Goal: Information Seeking & Learning: Learn about a topic

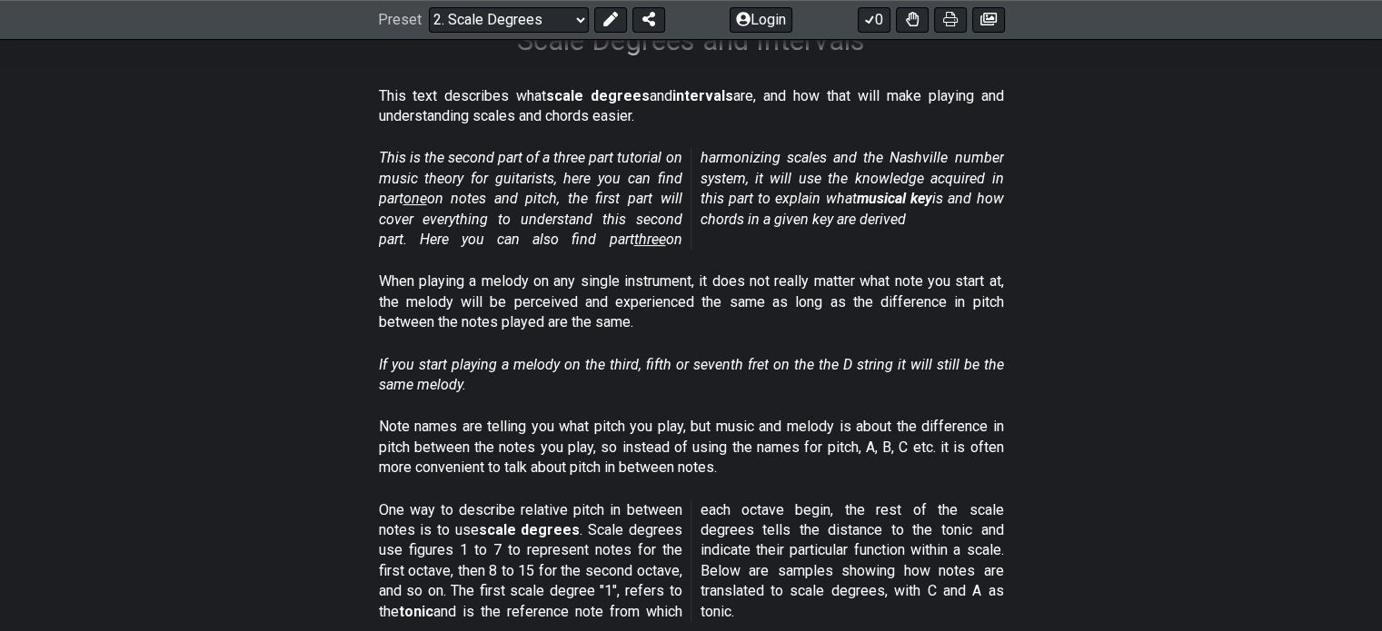
scroll to position [98, 0]
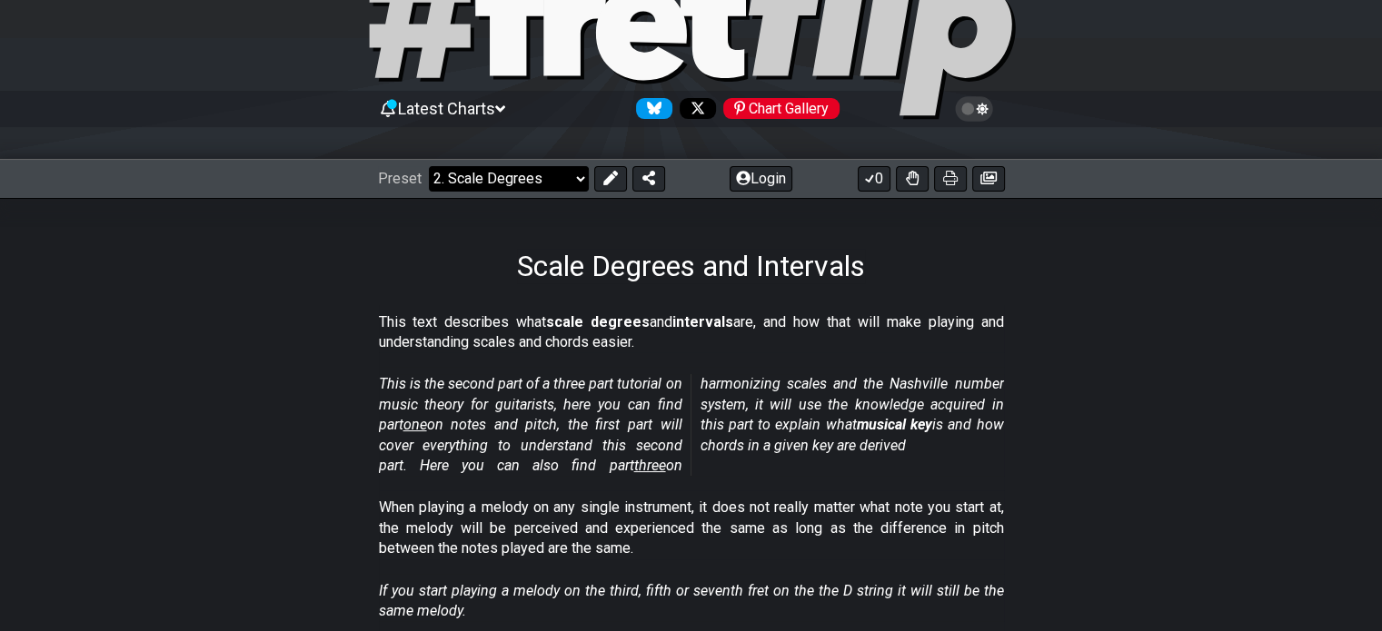
click at [552, 190] on select "Welcome to #fretflip! Initial Preset Custom Preset Minor Pentatonic Major Penta…" at bounding box center [509, 178] width 160 height 25
click at [429, 166] on select "Welcome to #fretflip! Initial Preset Custom Preset Minor Pentatonic Major Penta…" at bounding box center [509, 178] width 160 height 25
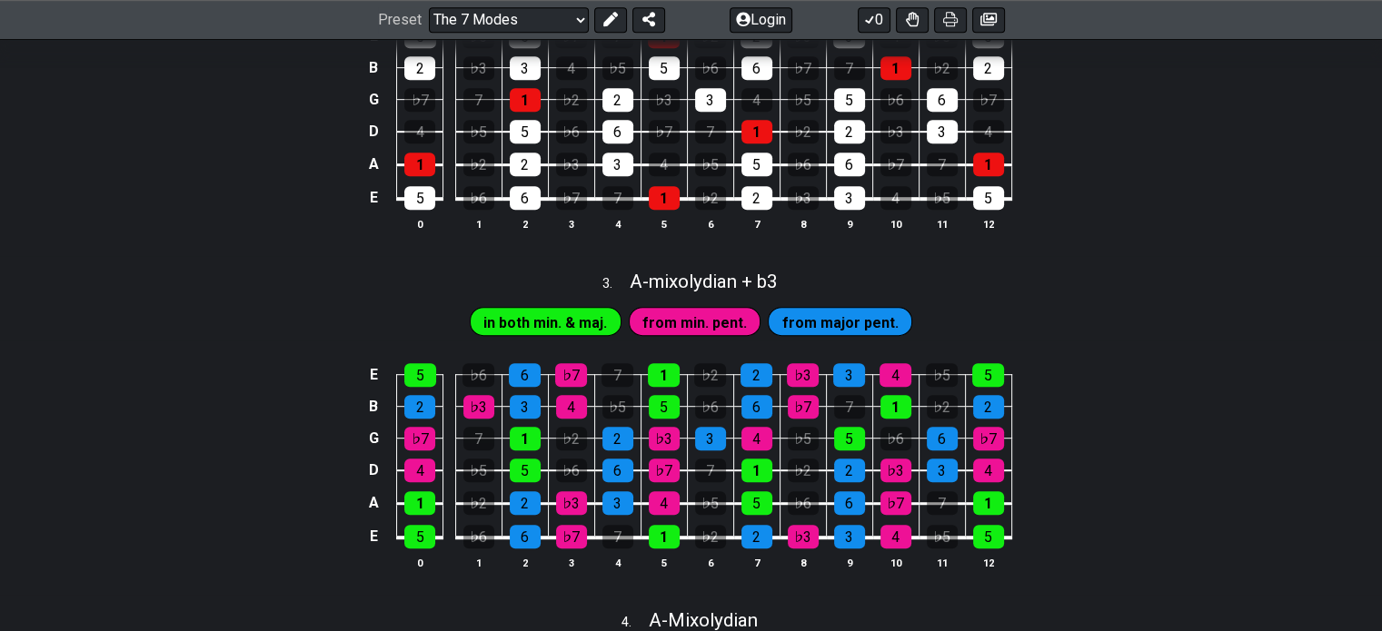
scroll to position [944, 0]
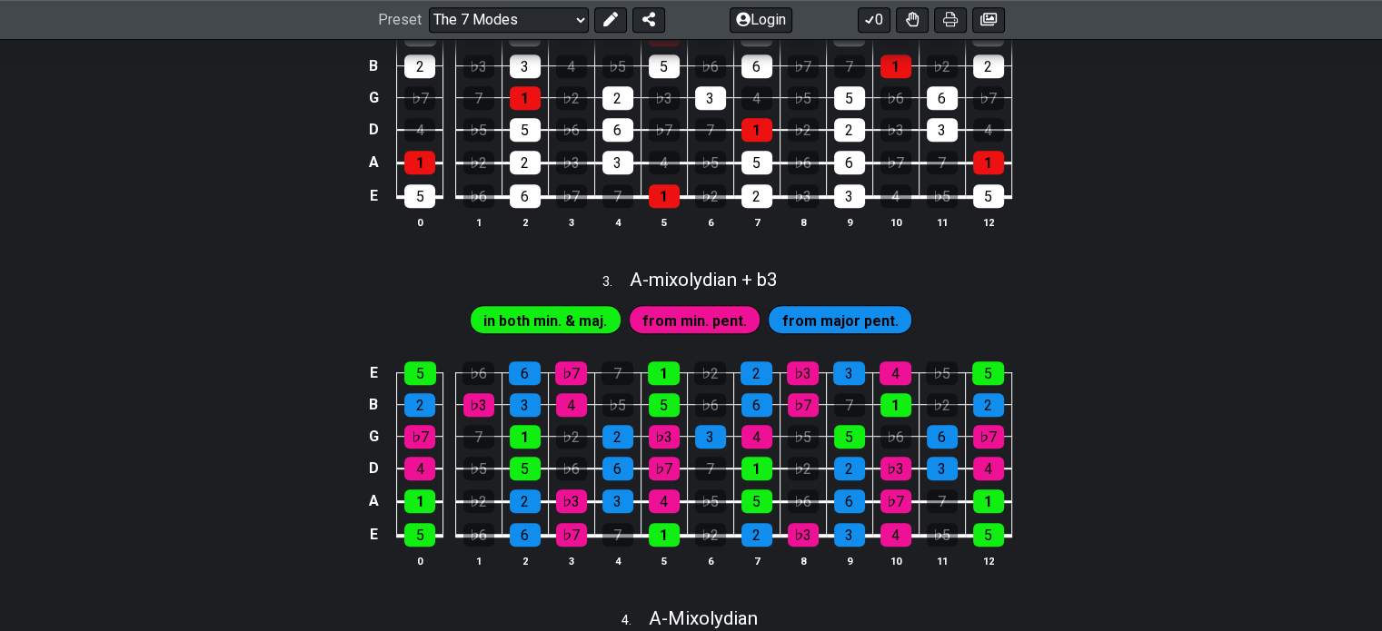
click at [561, 334] on span "in both min. & maj." at bounding box center [545, 321] width 124 height 26
click at [670, 334] on span "from min. pent." at bounding box center [694, 321] width 104 height 26
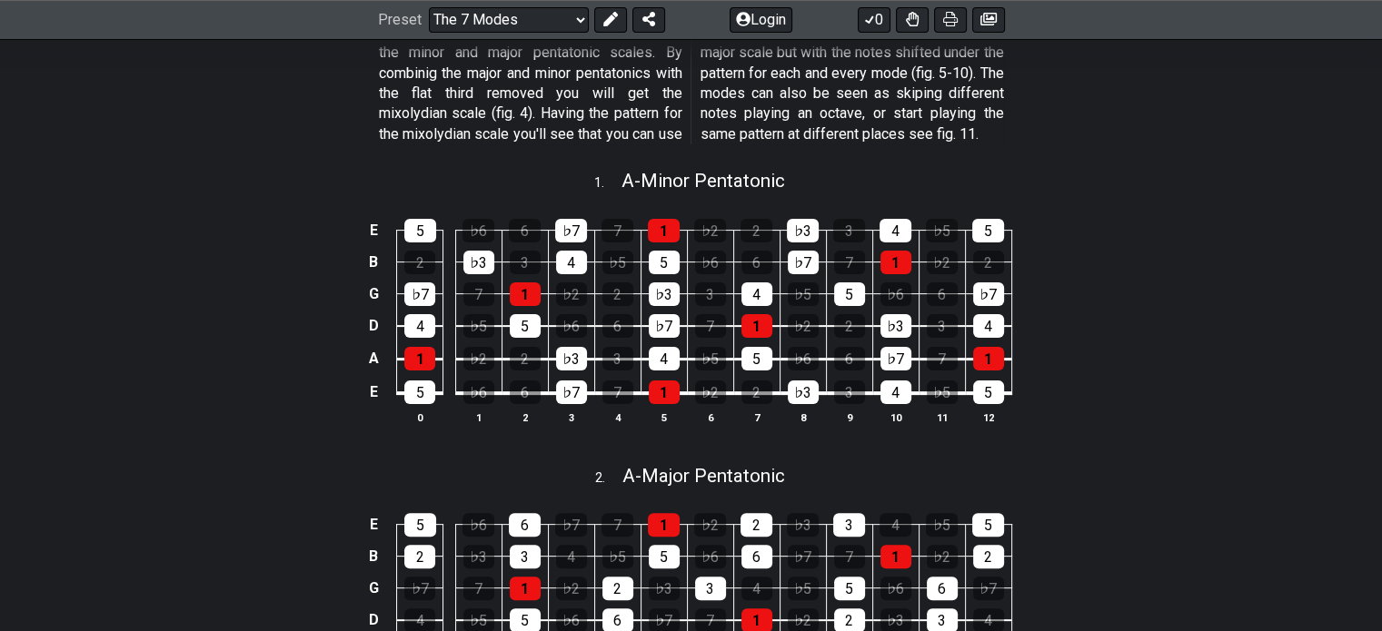
scroll to position [0, 0]
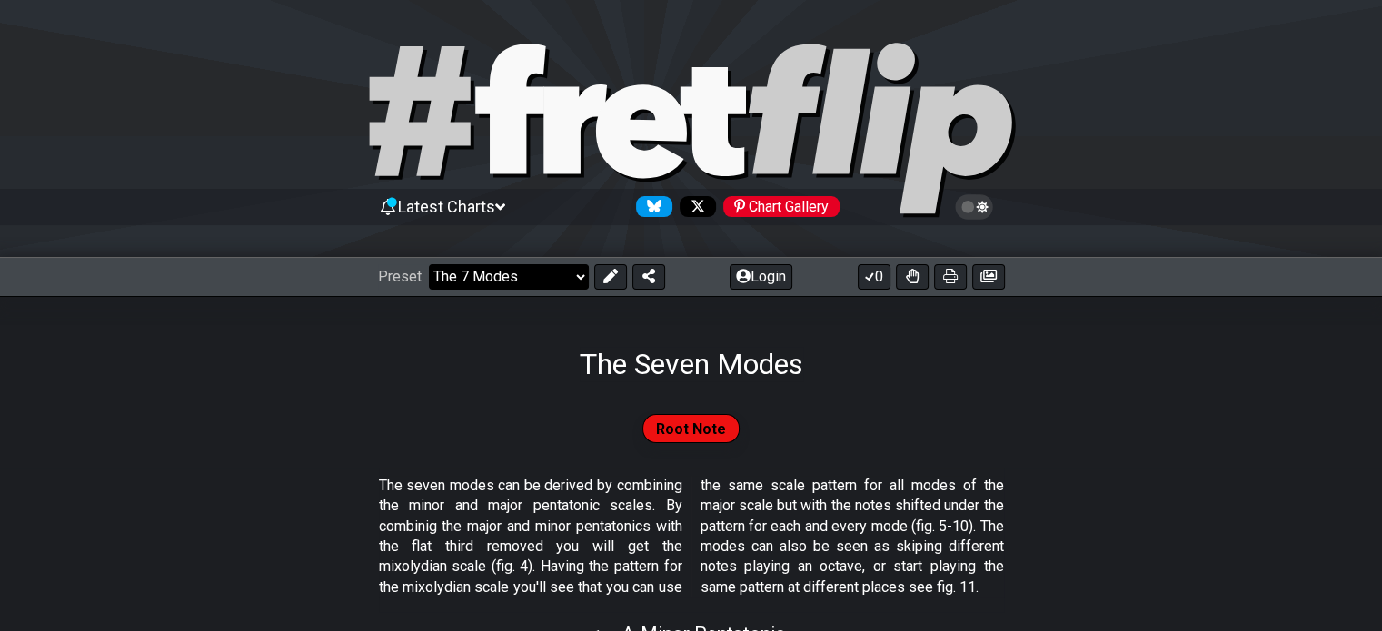
click at [582, 272] on select "Welcome to #fretflip! Initial Preset Custom Preset Minor Pentatonic Major Penta…" at bounding box center [509, 276] width 160 height 25
click at [429, 264] on select "Welcome to #fretflip! Initial Preset Custom Preset Minor Pentatonic Major Penta…" at bounding box center [509, 276] width 160 height 25
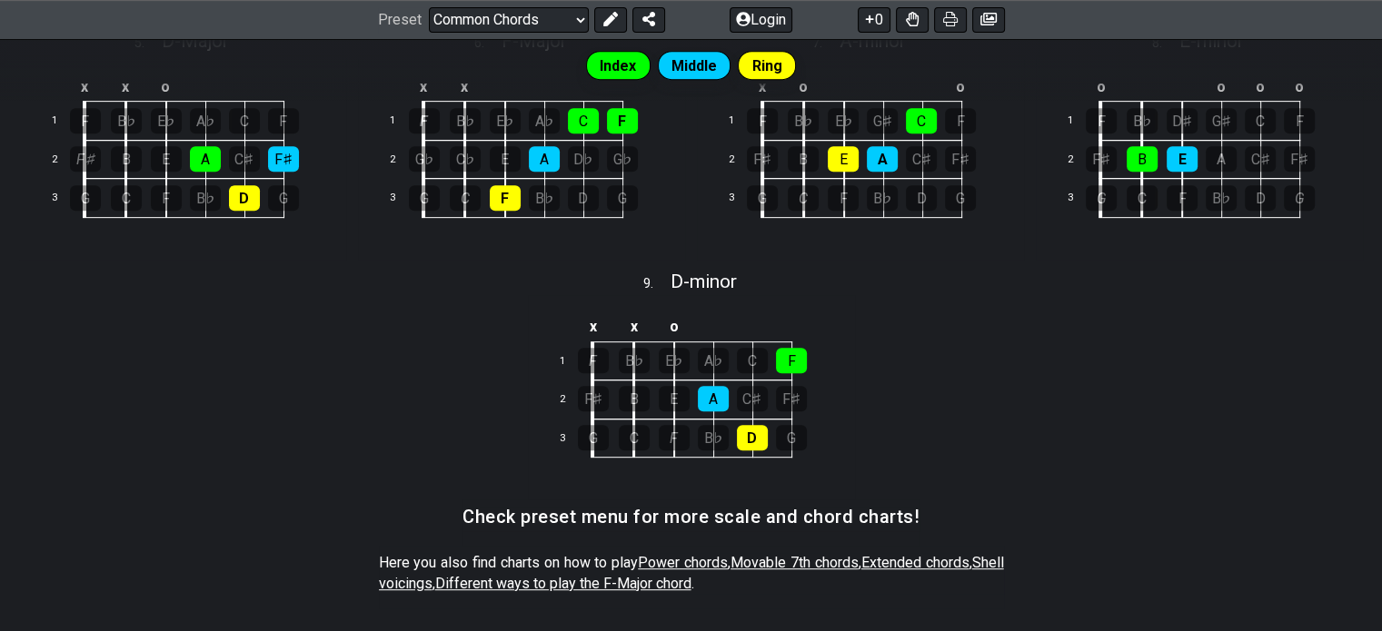
scroll to position [1076, 0]
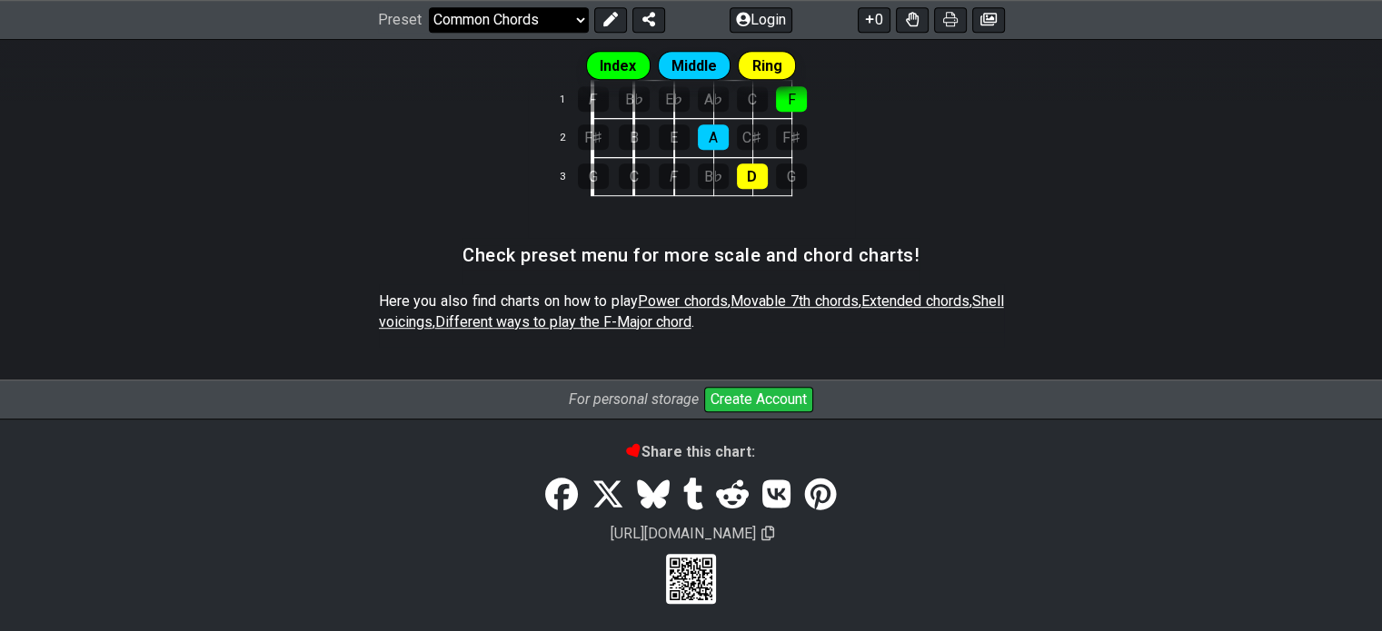
click at [507, 15] on select "Welcome to #fretflip! Initial Preset Custom Preset Minor Pentatonic Major Penta…" at bounding box center [509, 19] width 160 height 25
click at [429, 33] on select "Welcome to #fretflip! Initial Preset Custom Preset Minor Pentatonic Major Penta…" at bounding box center [509, 19] width 160 height 25
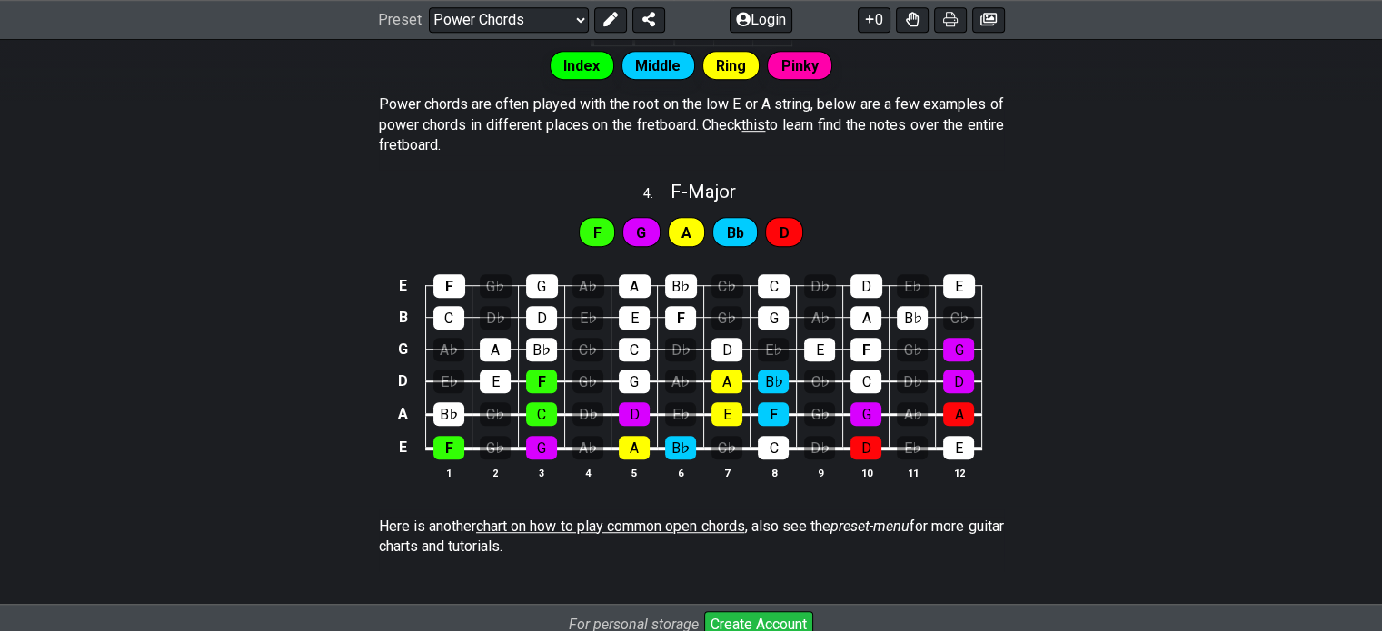
scroll to position [1148, 0]
click at [645, 220] on span "G" at bounding box center [641, 233] width 10 height 26
click at [625, 317] on div "E" at bounding box center [634, 318] width 31 height 24
click at [631, 376] on div "G" at bounding box center [634, 382] width 31 height 24
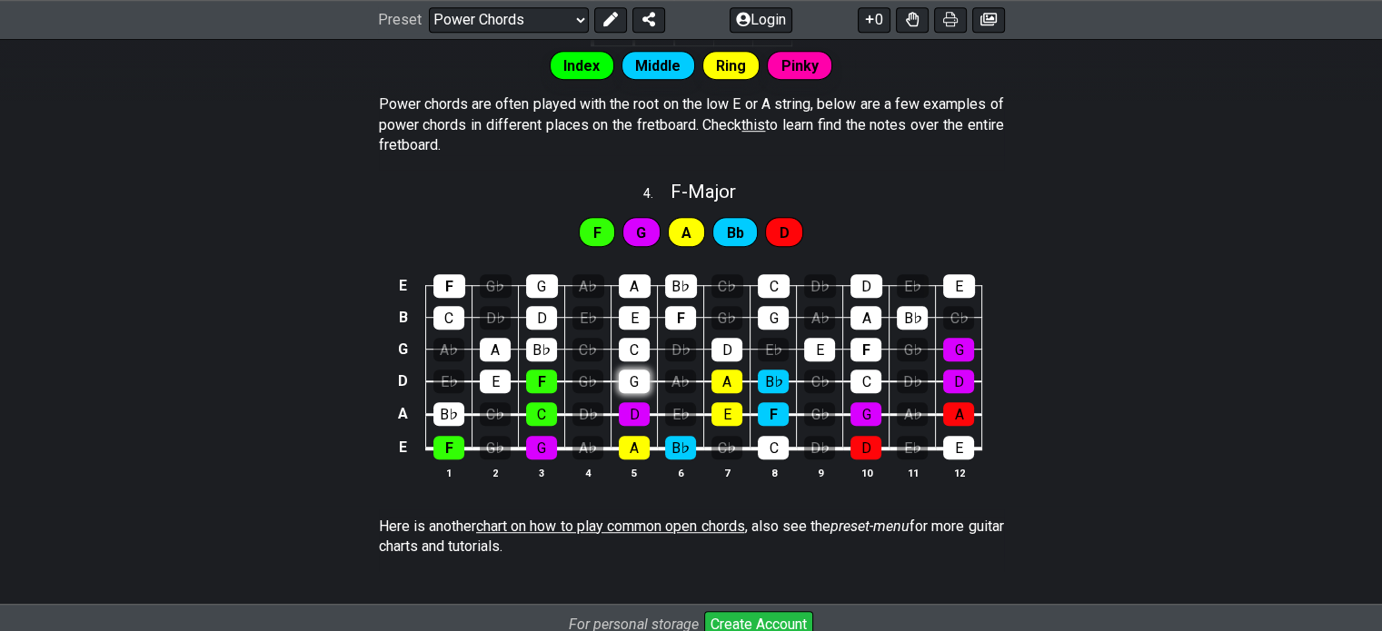
click at [631, 376] on div "G" at bounding box center [634, 382] width 31 height 24
click at [623, 415] on div "D" at bounding box center [634, 414] width 31 height 24
click at [910, 414] on div "A♭" at bounding box center [912, 414] width 31 height 24
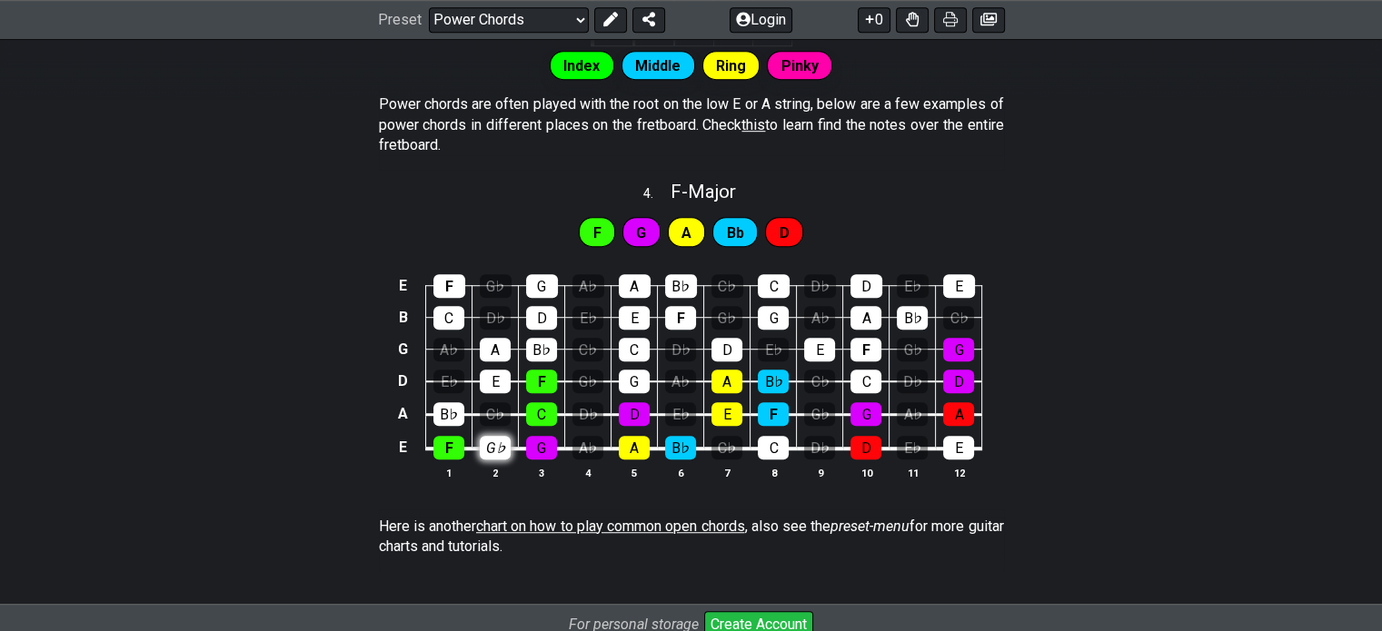
click at [500, 442] on div "G♭" at bounding box center [495, 448] width 31 height 24
click at [599, 408] on div "D♭" at bounding box center [587, 414] width 31 height 24
click at [589, 373] on div "G♭" at bounding box center [587, 382] width 31 height 24
click at [589, 404] on div "D♭" at bounding box center [587, 414] width 31 height 24
click at [589, 381] on div "G♭" at bounding box center [587, 382] width 31 height 24
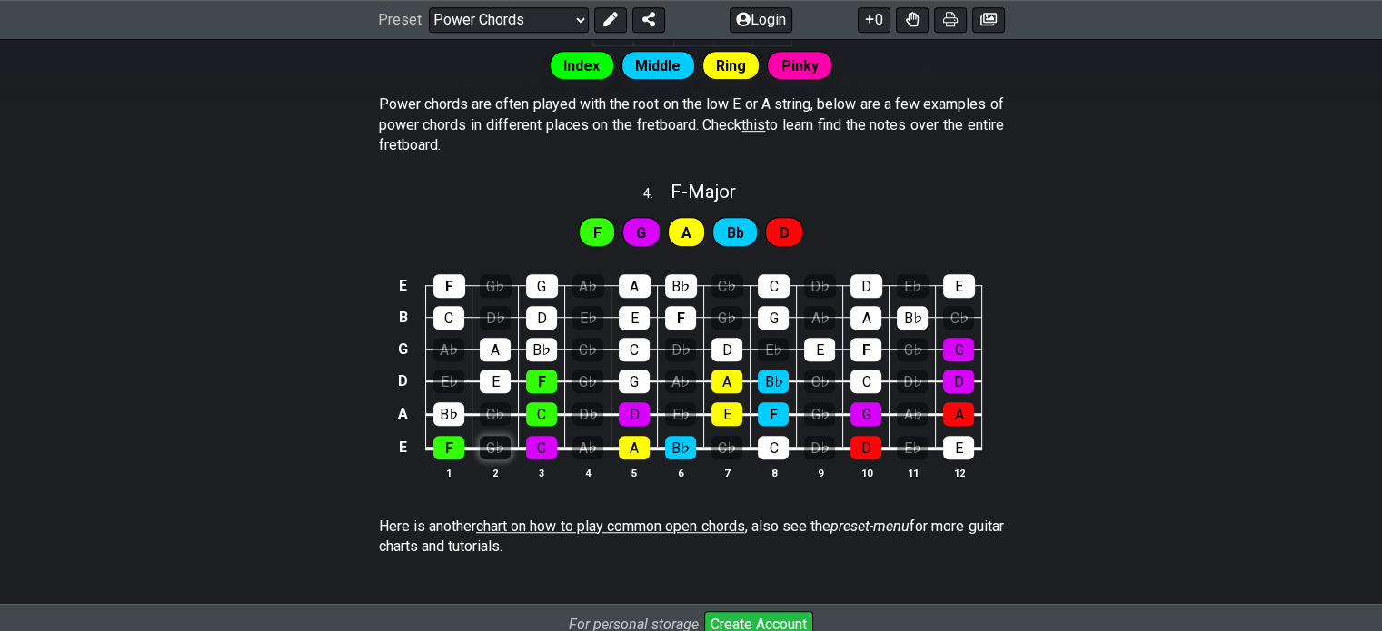
click at [485, 446] on div "G♭" at bounding box center [495, 448] width 31 height 24
click at [500, 402] on div "C♭" at bounding box center [495, 414] width 31 height 24
click at [585, 373] on div "G♭" at bounding box center [587, 382] width 31 height 24
click at [581, 344] on div "C♭" at bounding box center [587, 350] width 31 height 24
click at [584, 375] on div "G♭" at bounding box center [587, 382] width 31 height 24
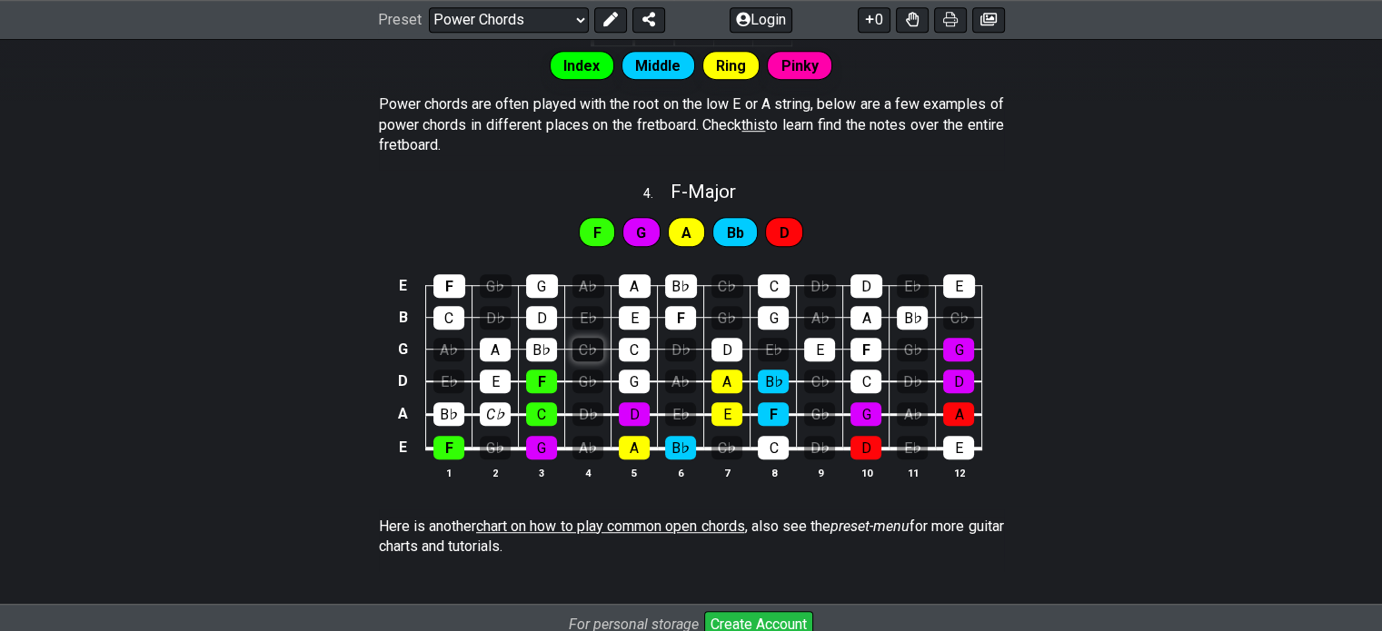
click at [590, 338] on div "C♭" at bounding box center [587, 350] width 31 height 24
click at [487, 412] on div "C♭" at bounding box center [495, 414] width 31 height 24
click at [674, 286] on div "B♭" at bounding box center [681, 286] width 32 height 24
click at [682, 225] on span "A" at bounding box center [686, 233] width 10 height 26
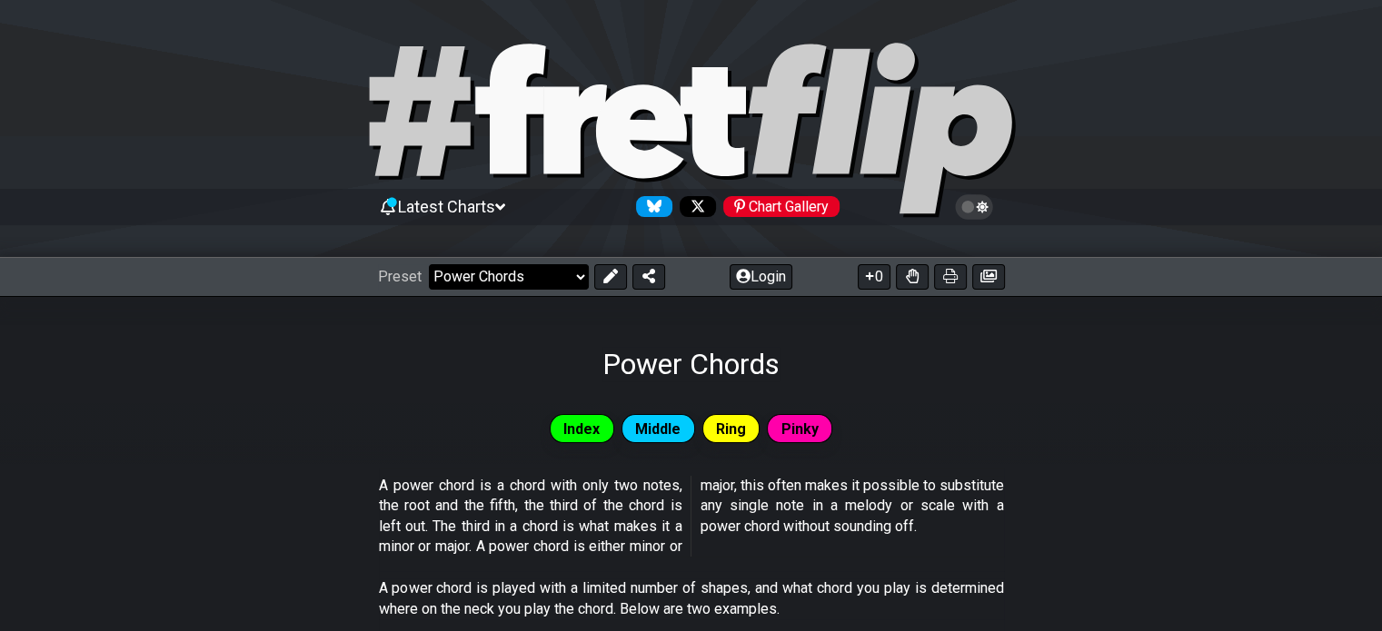
click at [541, 271] on select "Welcome to #fretflip! Initial Preset Custom Preset Minor Pentatonic Major Penta…" at bounding box center [509, 276] width 160 height 25
click at [429, 264] on select "Welcome to #fretflip! Initial Preset Custom Preset Minor Pentatonic Major Penta…" at bounding box center [509, 276] width 160 height 25
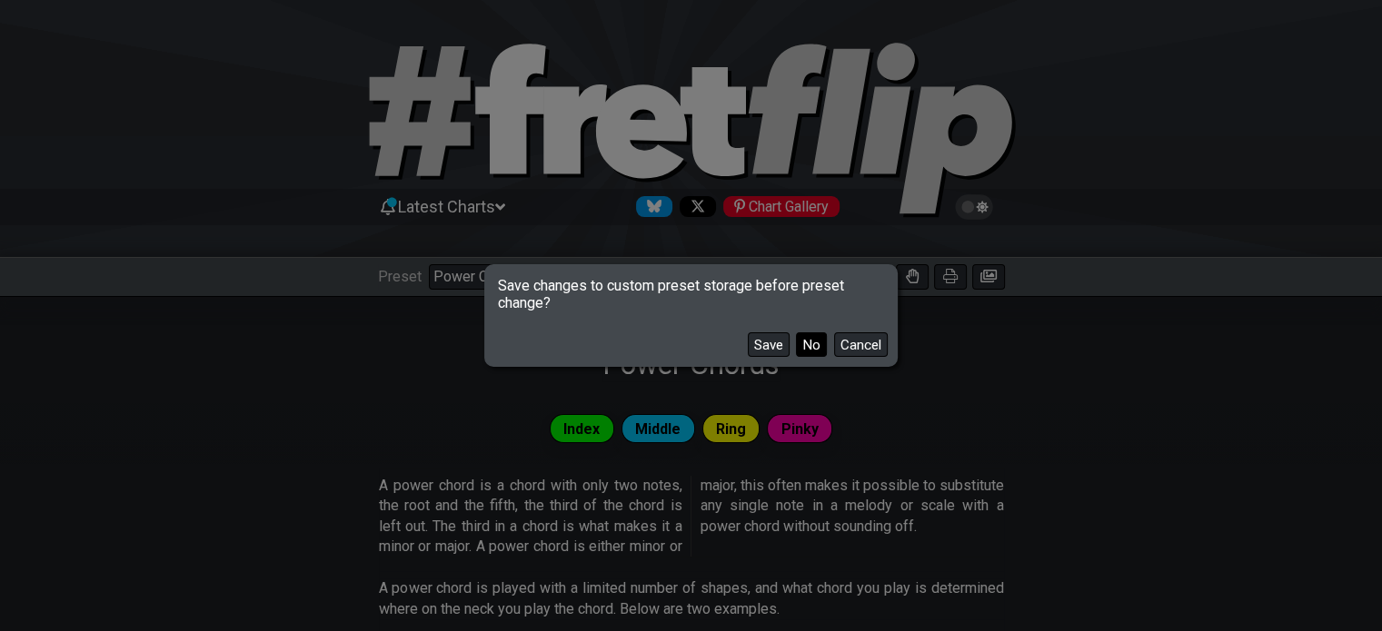
click at [809, 343] on button "No" at bounding box center [811, 345] width 31 height 25
select select "/movable-7th-chords"
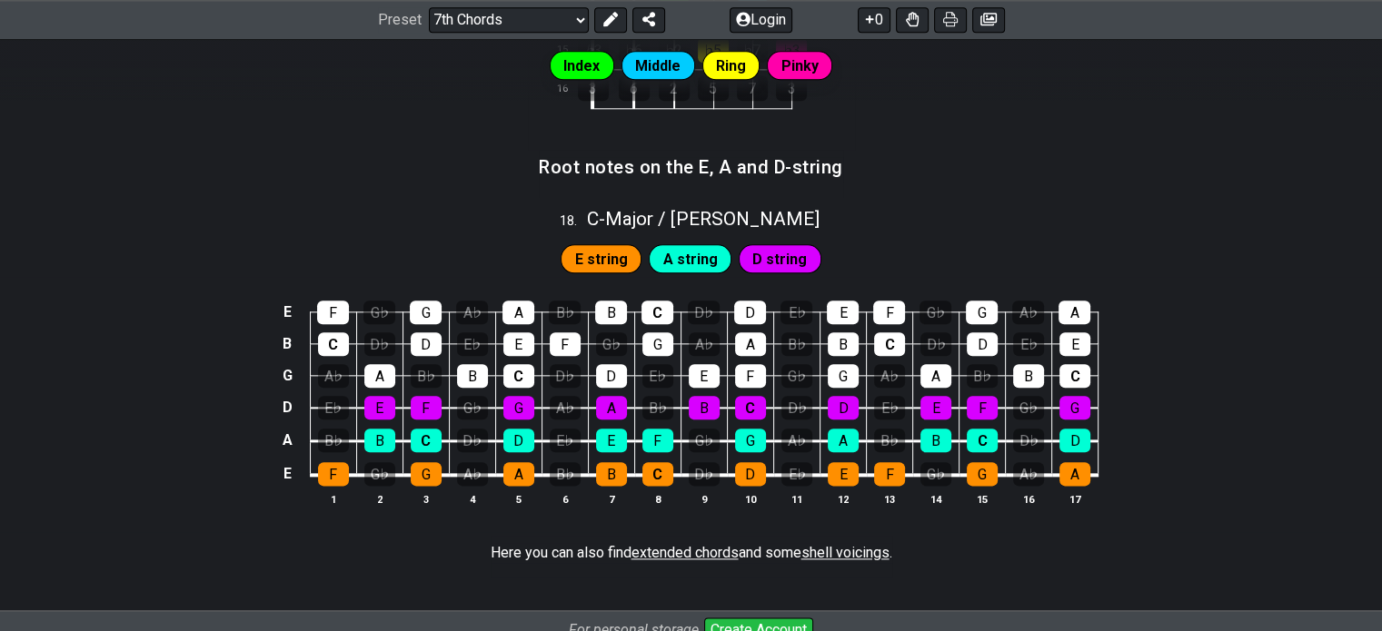
scroll to position [2104, 0]
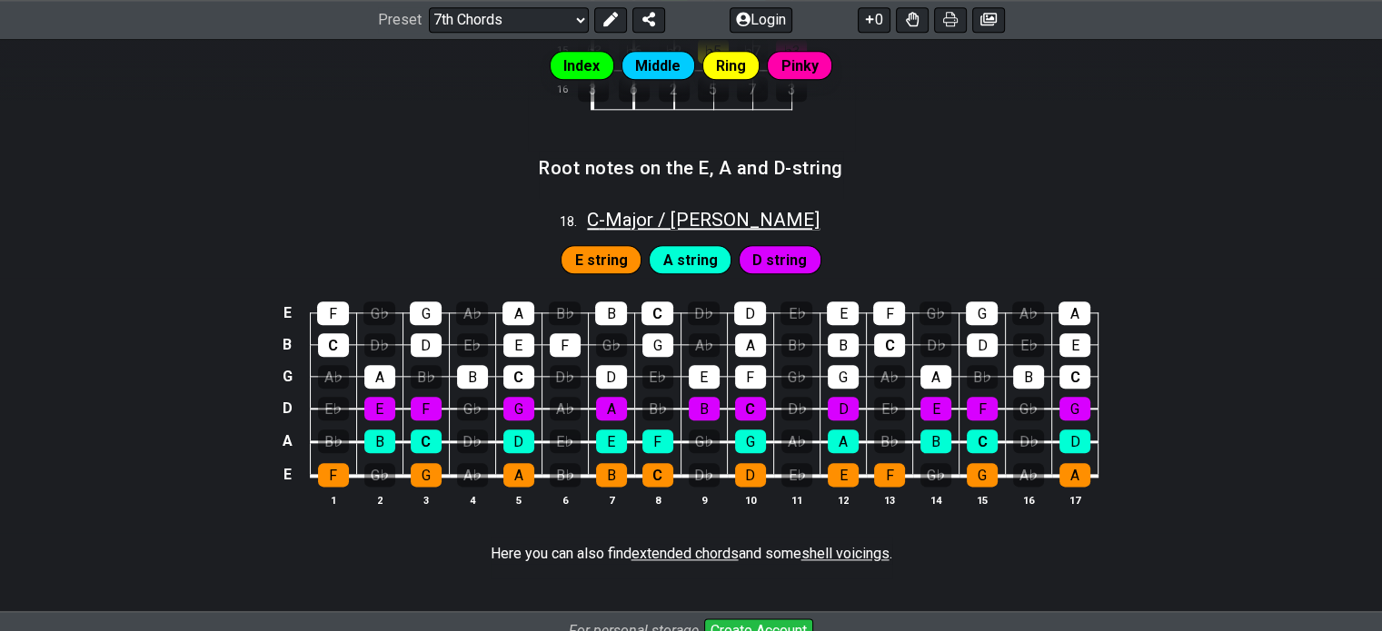
click at [647, 215] on span "C - Major / Ionian" at bounding box center [703, 220] width 233 height 22
select select "C"
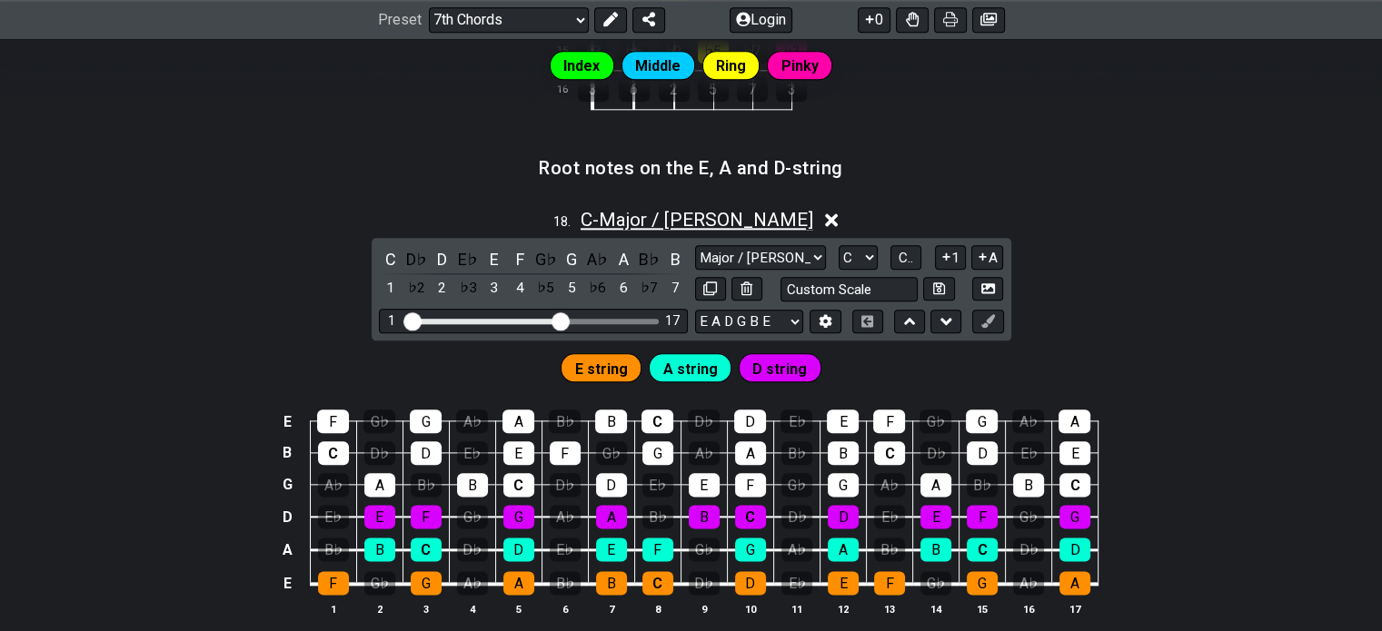
click at [652, 213] on span "C - Major / Ionian" at bounding box center [697, 220] width 233 height 22
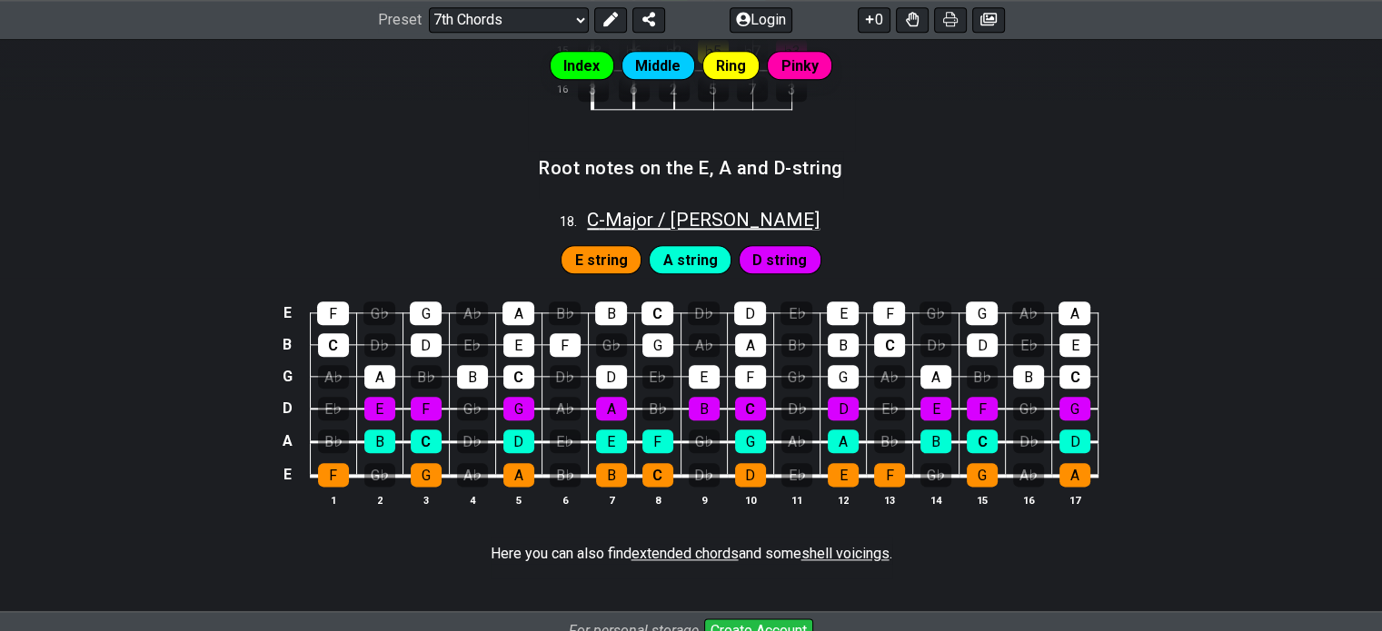
click at [652, 213] on span "C - Major / Ionian" at bounding box center [703, 220] width 233 height 22
select select "C"
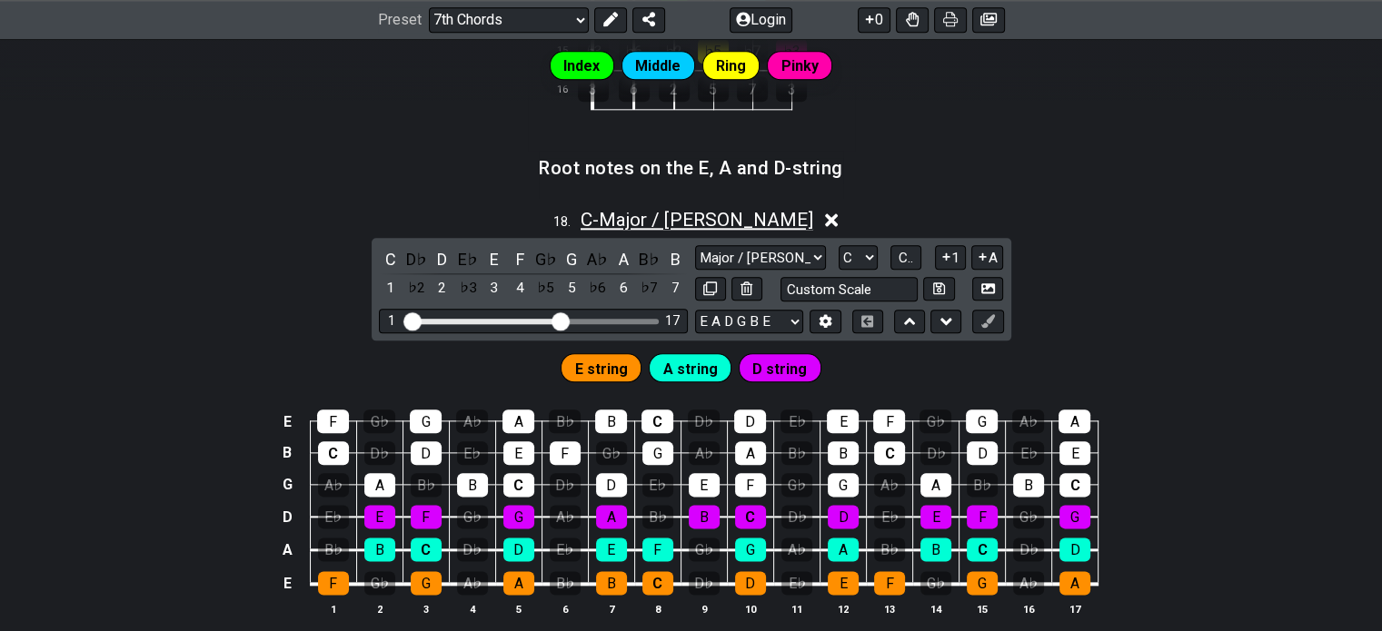
click at [652, 213] on span "C - Major / Ionian" at bounding box center [697, 220] width 233 height 22
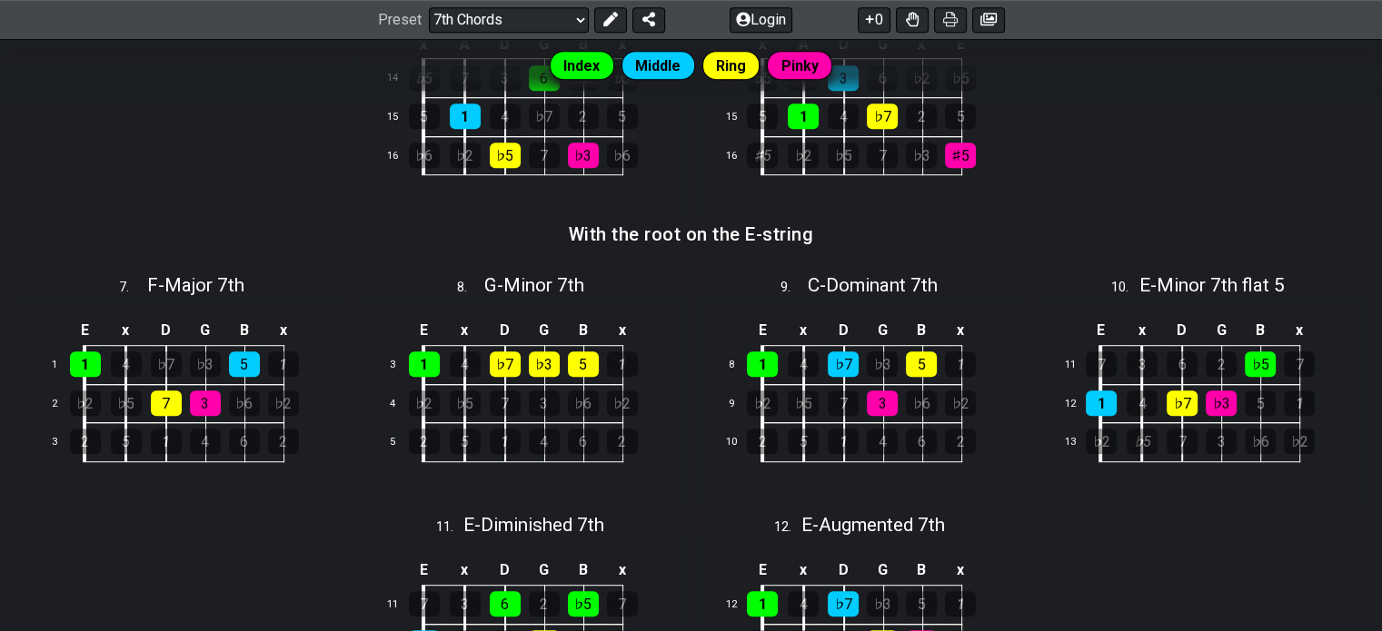
scroll to position [982, 0]
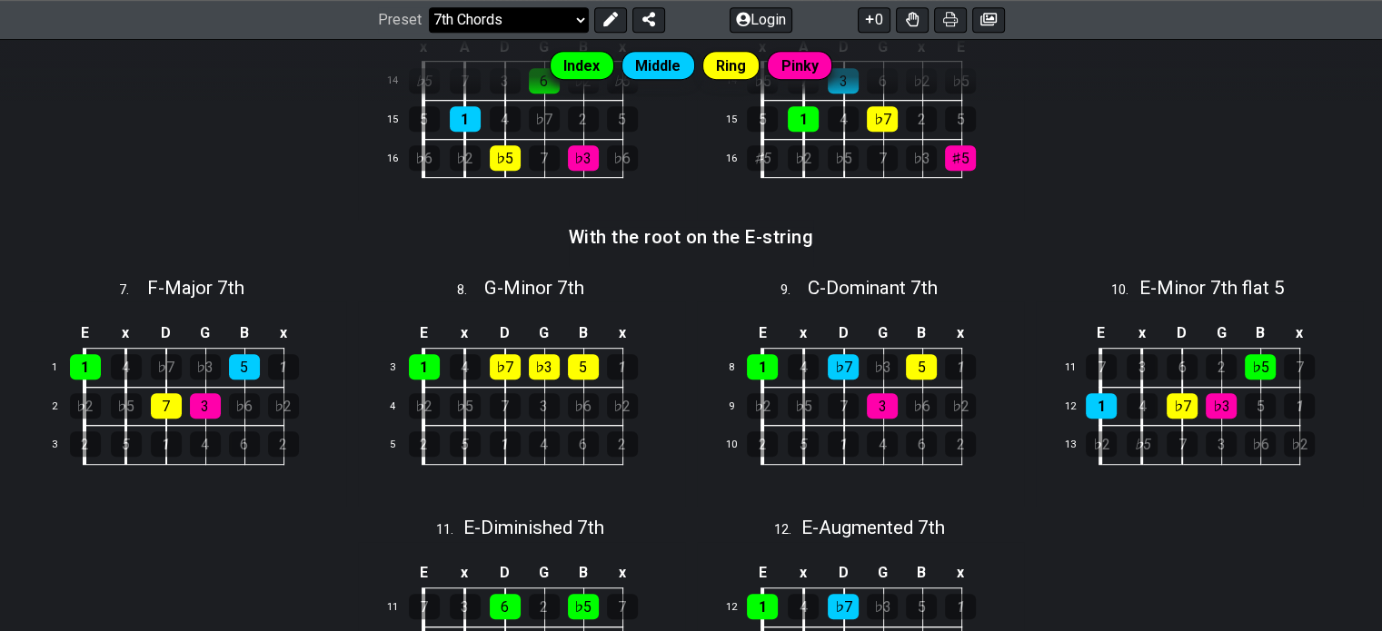
click at [531, 21] on select "Welcome to #fretflip! Initial Preset Custom Preset Minor Pentatonic Major Penta…" at bounding box center [509, 19] width 160 height 25
click at [429, 7] on select "Welcome to #fretflip! Initial Preset Custom Preset Minor Pentatonic Major Penta…" at bounding box center [509, 19] width 160 height 25
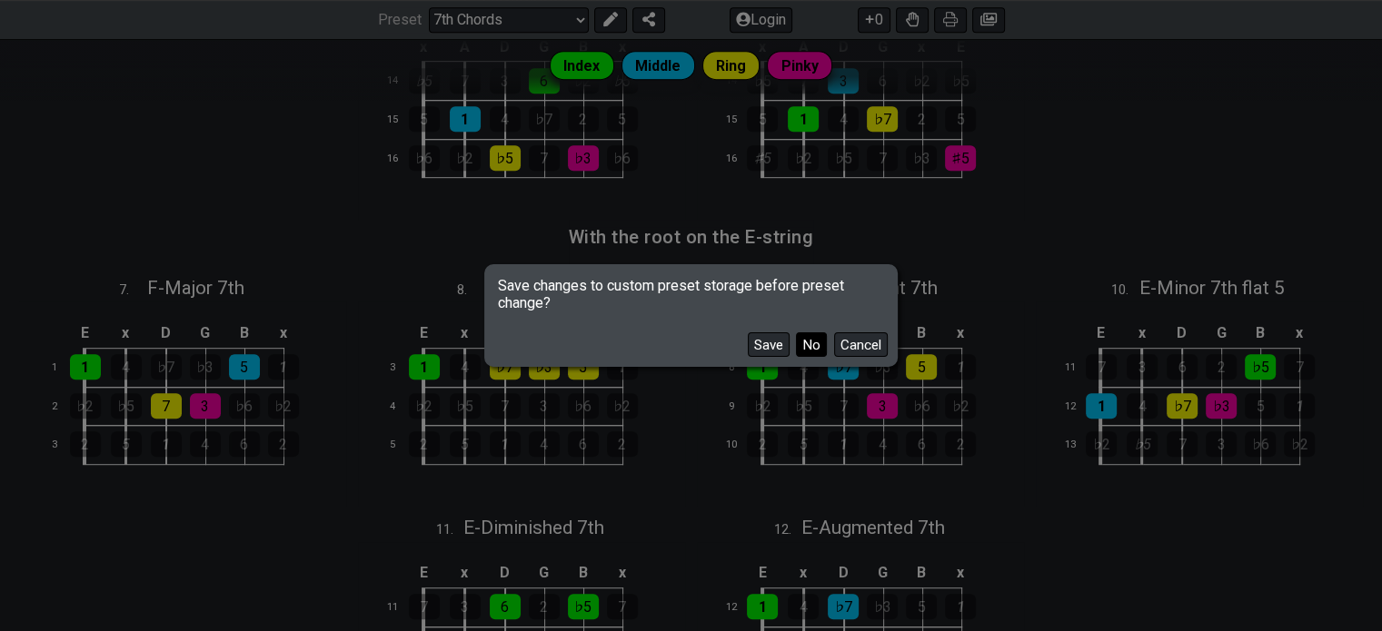
click at [817, 343] on button "No" at bounding box center [811, 345] width 31 height 25
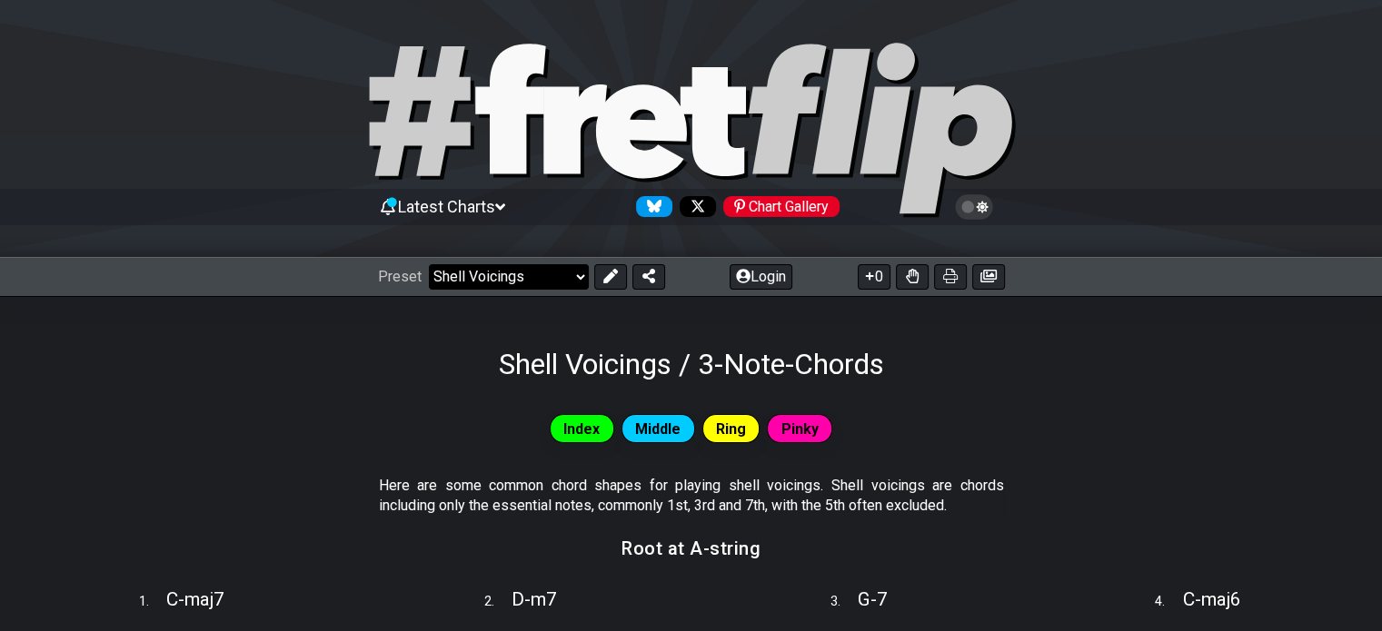
click at [570, 279] on select "Welcome to #fretflip! Initial Preset Custom Preset Minor Pentatonic Major Penta…" at bounding box center [509, 276] width 160 height 25
click at [429, 264] on select "Welcome to #fretflip! Initial Preset Custom Preset Minor Pentatonic Major Penta…" at bounding box center [509, 276] width 160 height 25
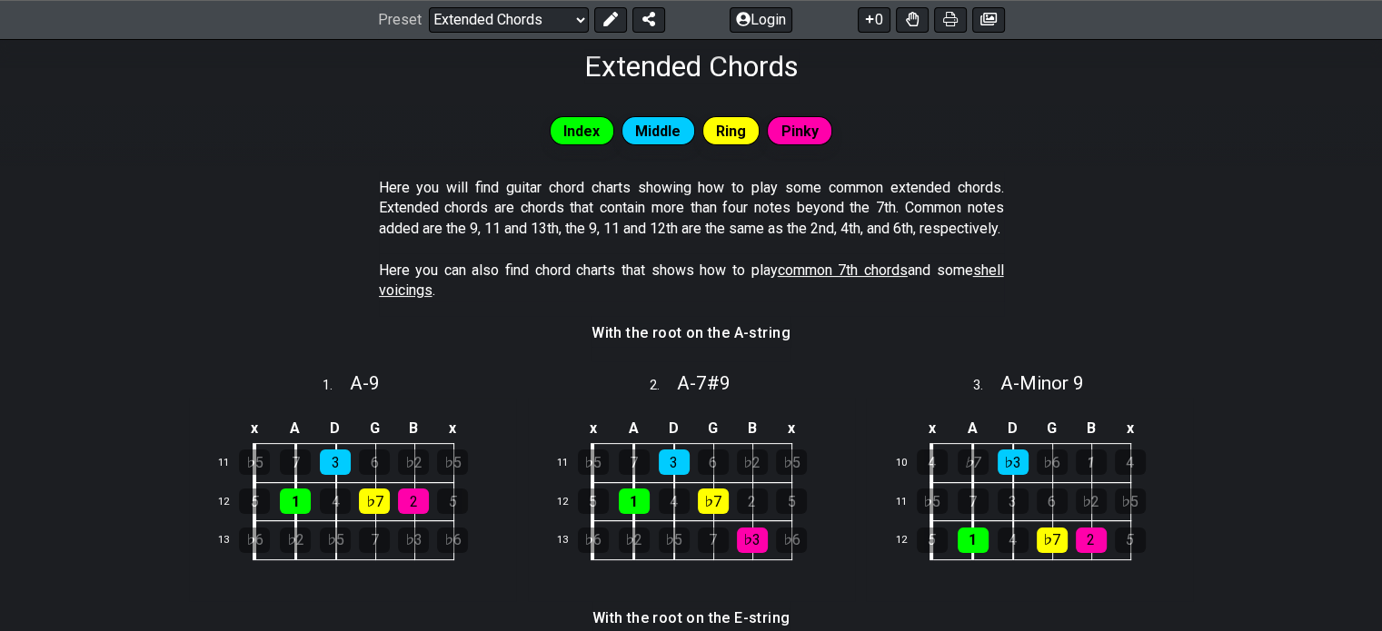
scroll to position [302, 0]
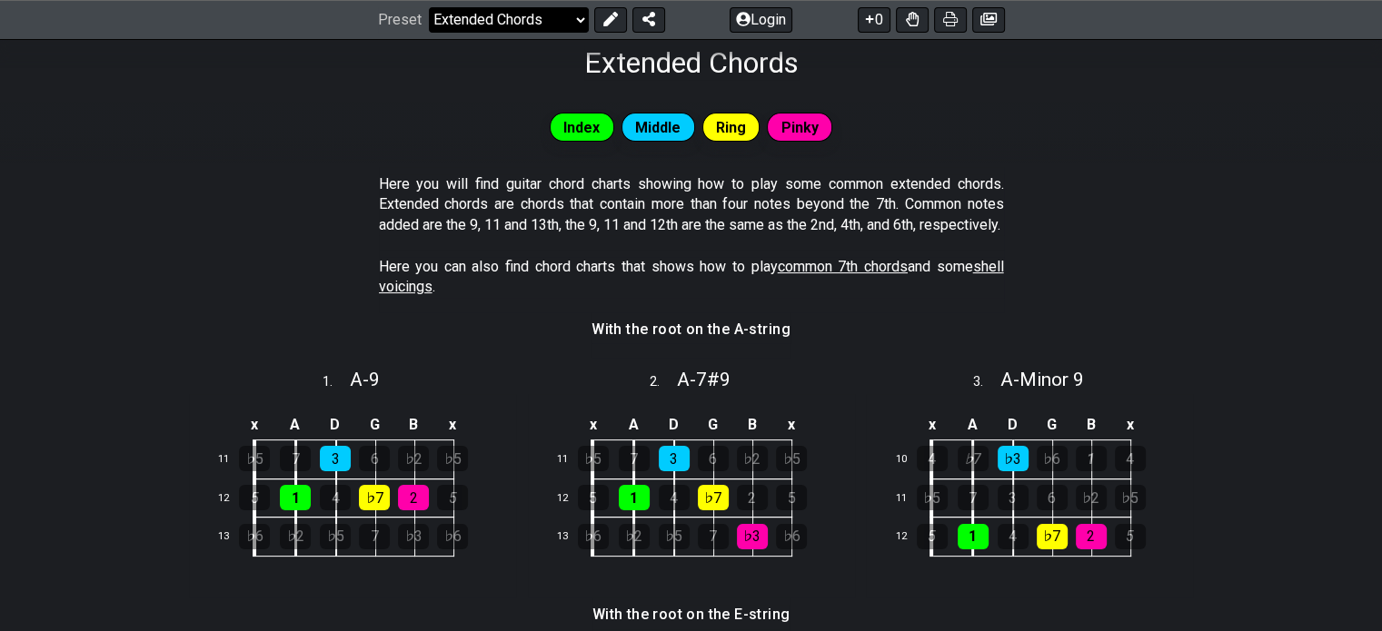
click at [545, 22] on select "Welcome to #fretflip! Initial Preset Custom Preset Minor Pentatonic Major Penta…" at bounding box center [509, 19] width 160 height 25
click at [836, 358] on section "With the root on the A-string" at bounding box center [691, 335] width 1382 height 45
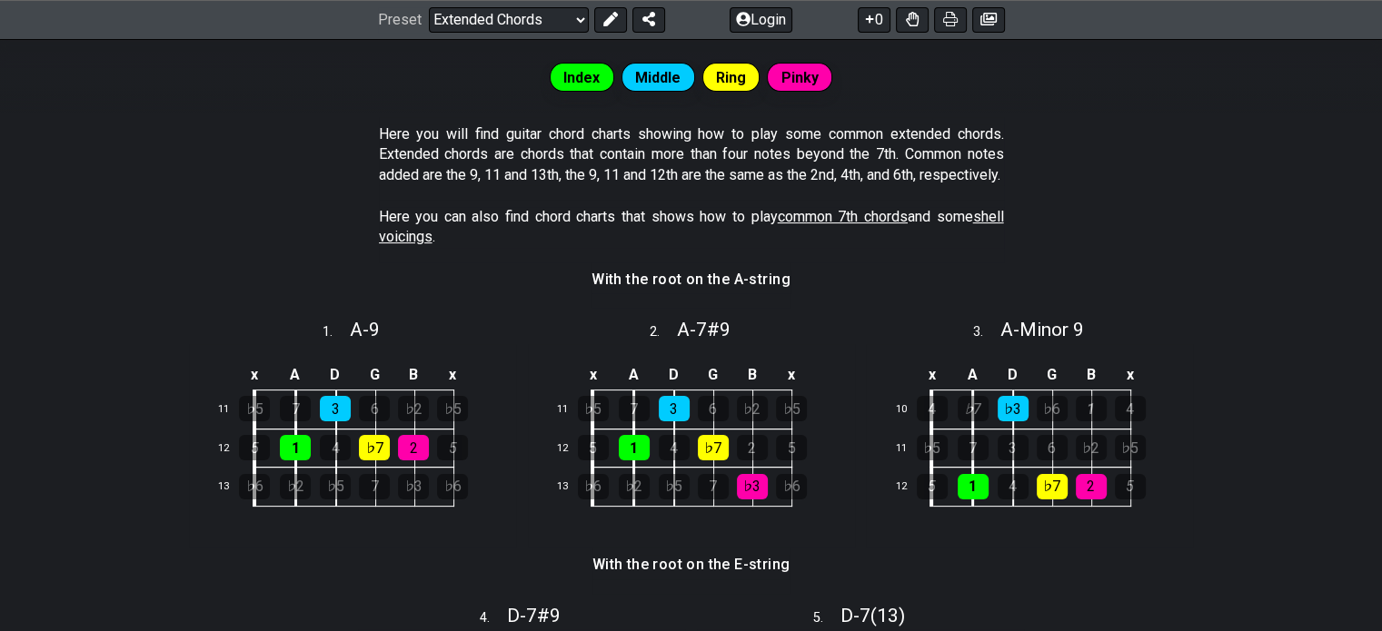
scroll to position [353, 0]
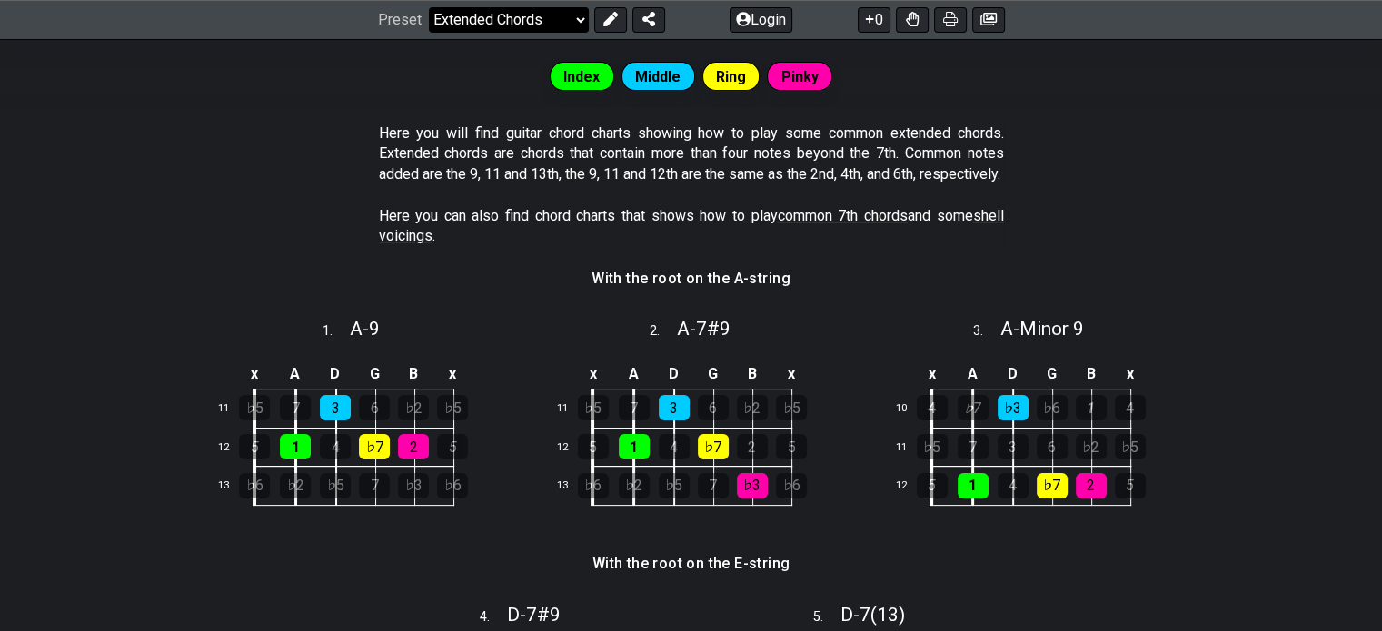
click at [555, 25] on select "Welcome to #fretflip! Initial Preset Custom Preset Minor Pentatonic Major Penta…" at bounding box center [509, 19] width 160 height 25
click at [429, 33] on select "Welcome to #fretflip! Initial Preset Custom Preset Minor Pentatonic Major Penta…" at bounding box center [509, 19] width 160 height 25
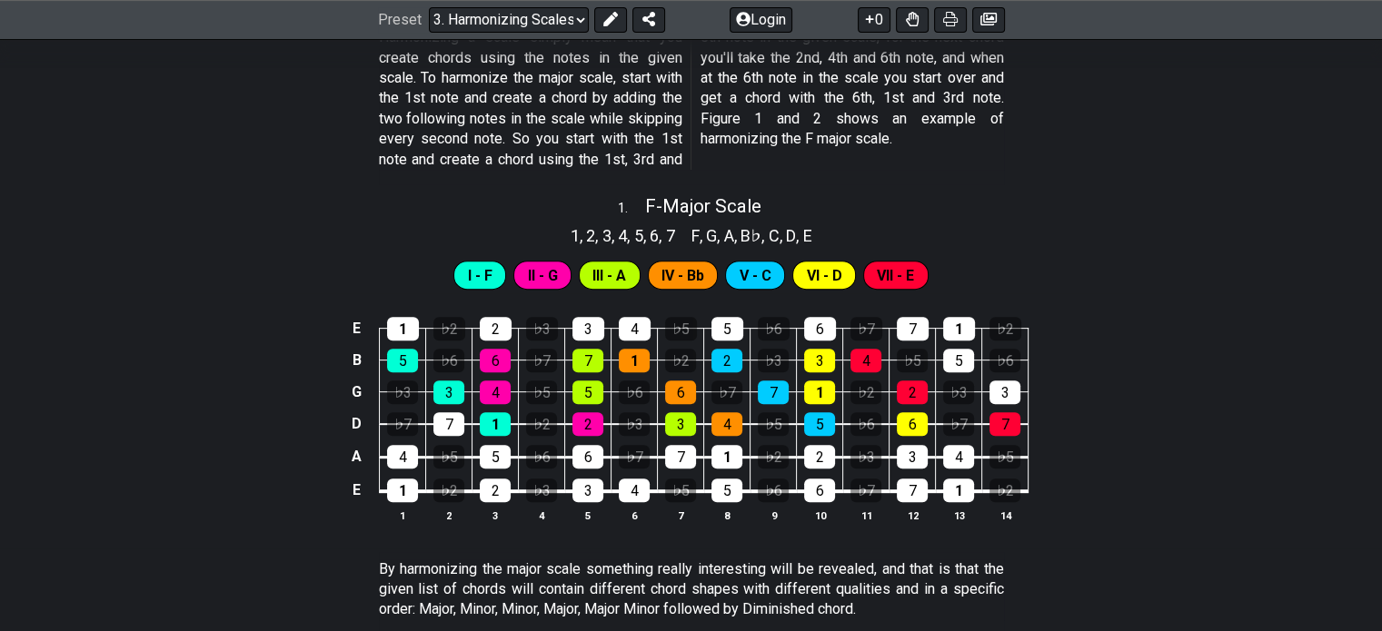
scroll to position [632, 0]
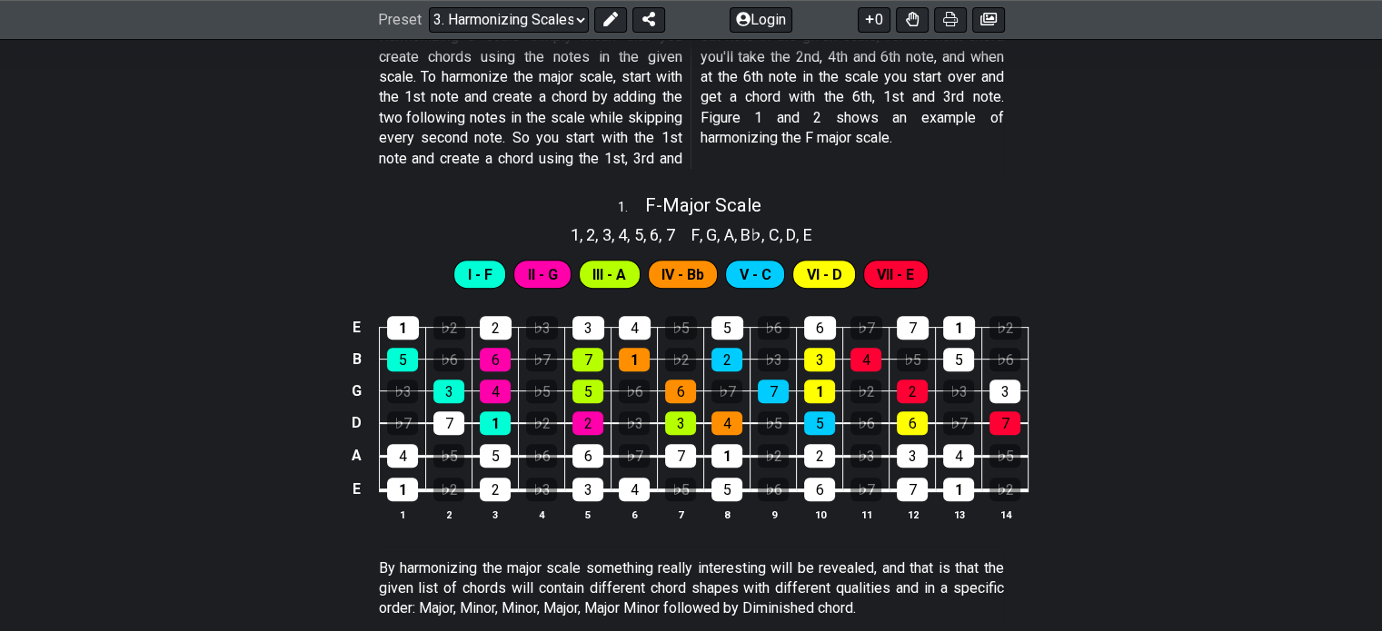
click at [490, 277] on div "I - F" at bounding box center [479, 274] width 53 height 29
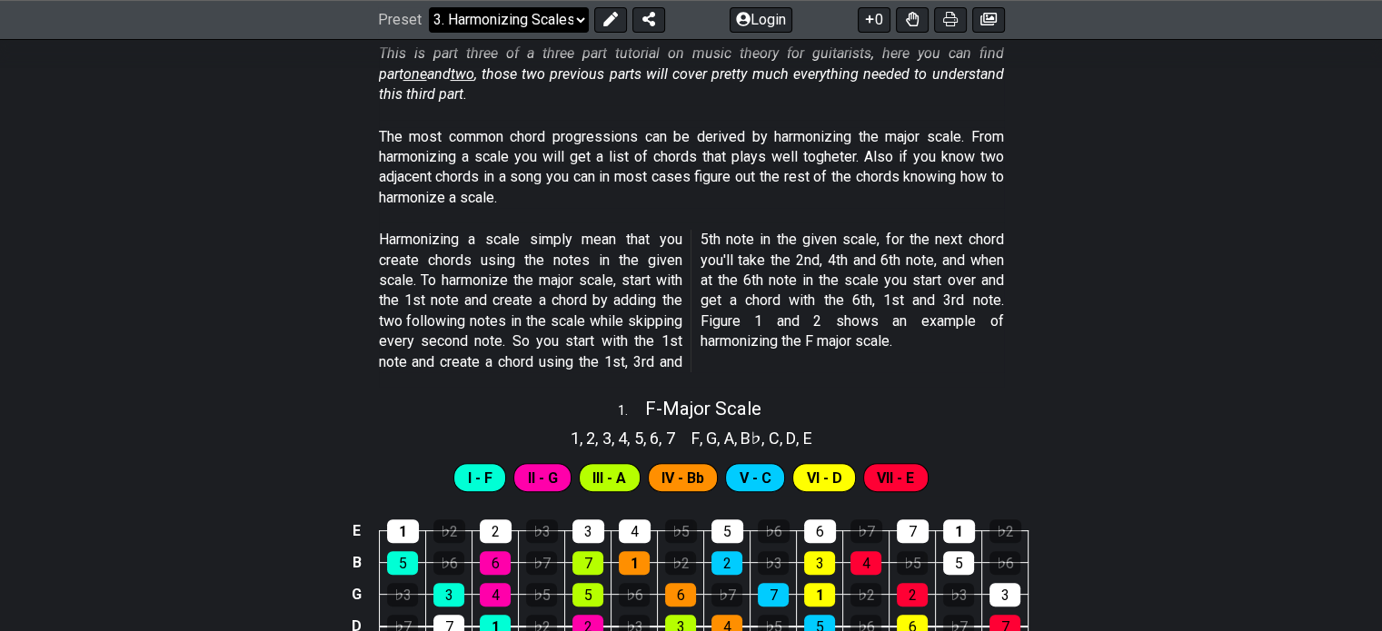
click at [544, 17] on select "Welcome to #fretflip! Initial Preset Custom Preset Minor Pentatonic Major Penta…" at bounding box center [509, 19] width 160 height 25
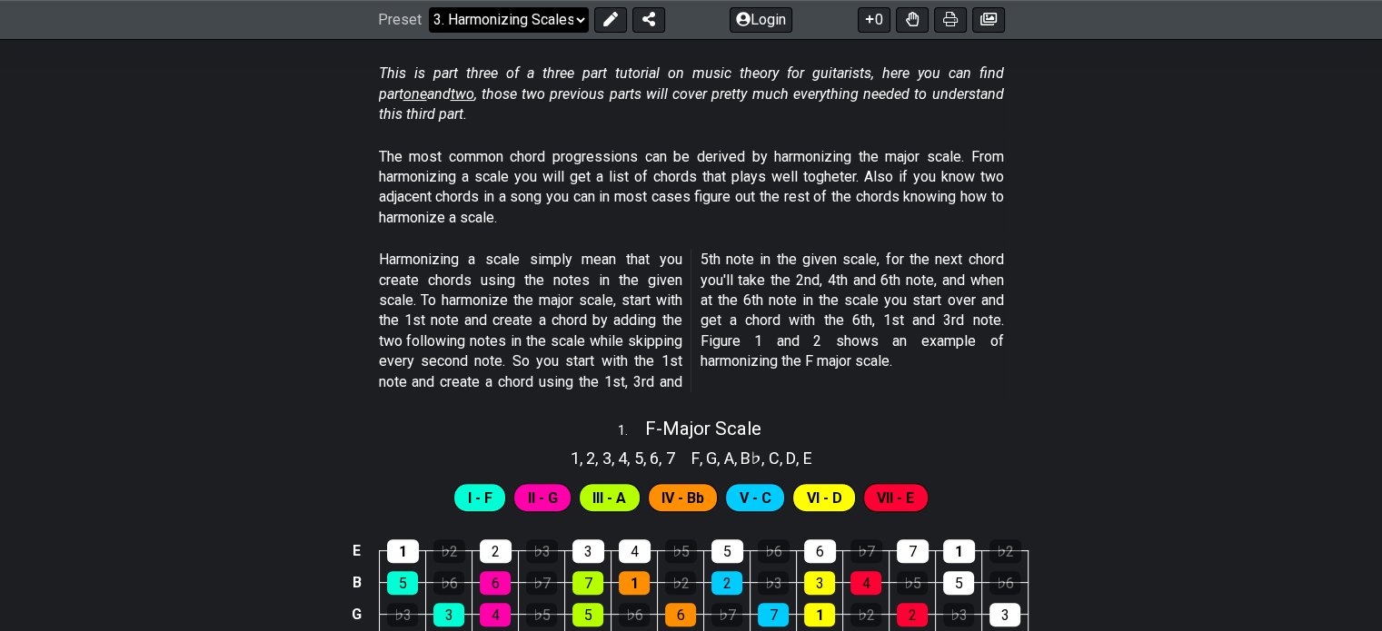
scroll to position [408, 0]
click at [554, 27] on select "Welcome to #fretflip! Initial Preset Custom Preset Minor Pentatonic Major Penta…" at bounding box center [509, 19] width 160 height 25
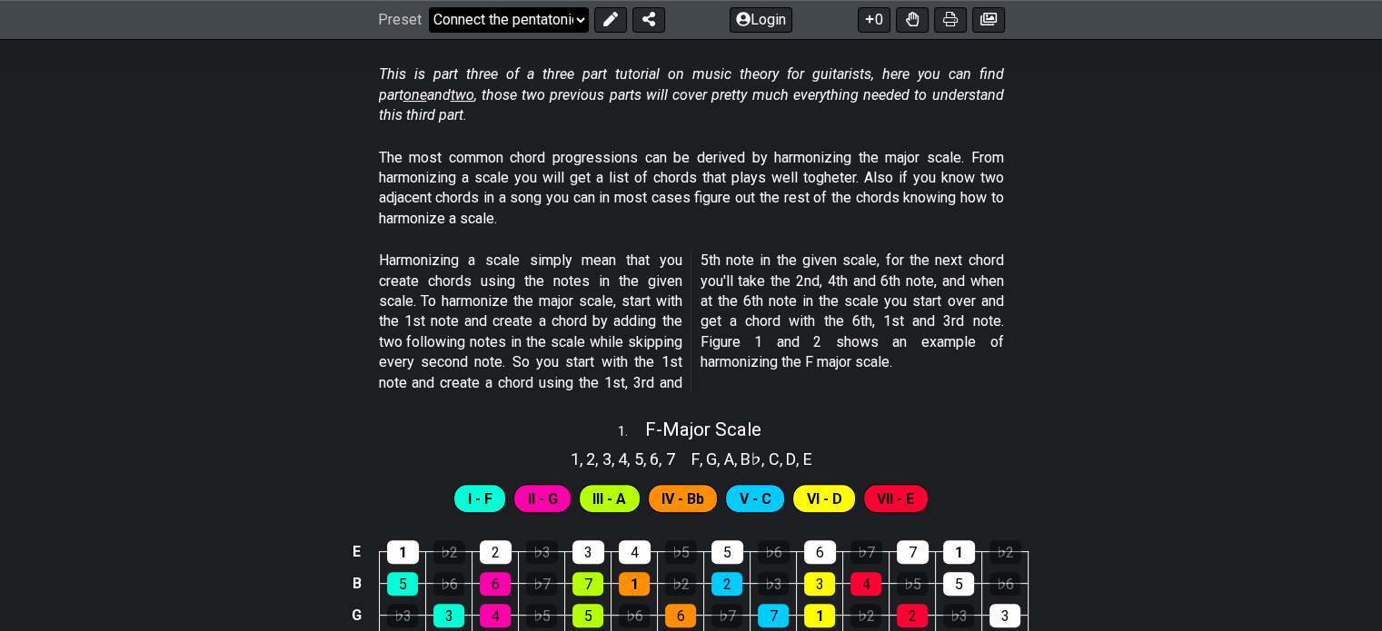
click at [429, 33] on select "Welcome to #fretflip! Initial Preset Custom Preset Minor Pentatonic Major Penta…" at bounding box center [509, 19] width 160 height 25
select select "/connect-pentatonic-boxes"
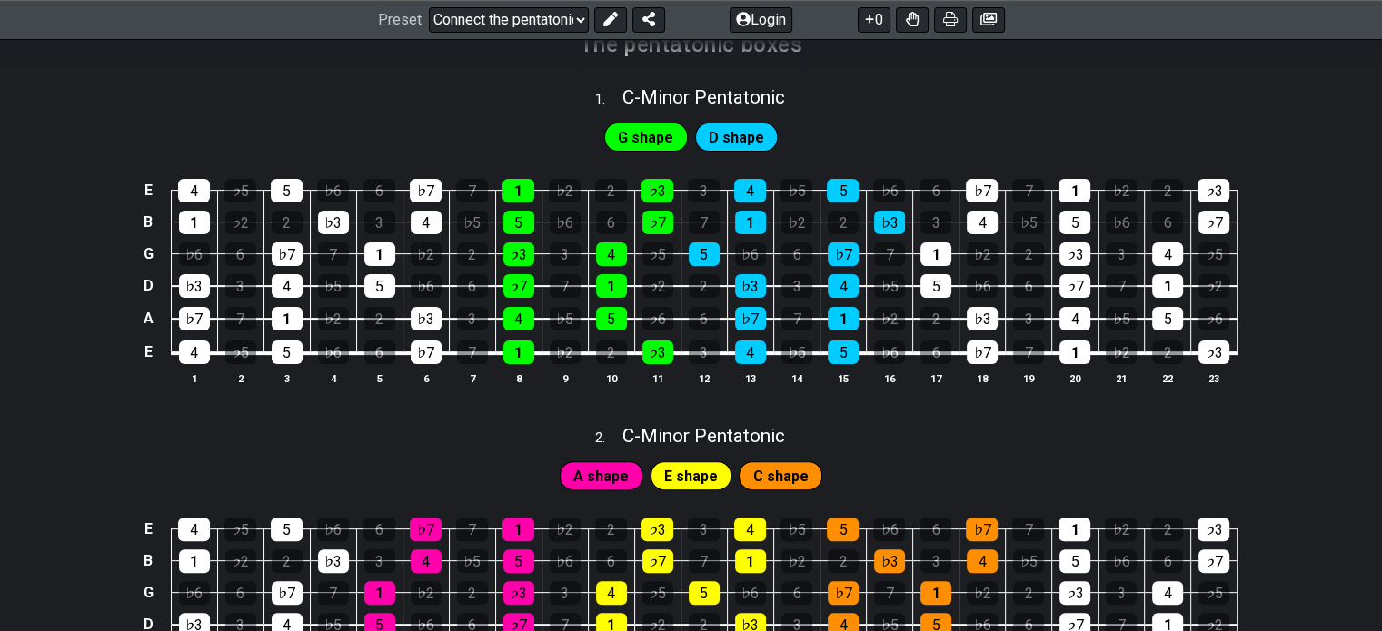
scroll to position [427, 0]
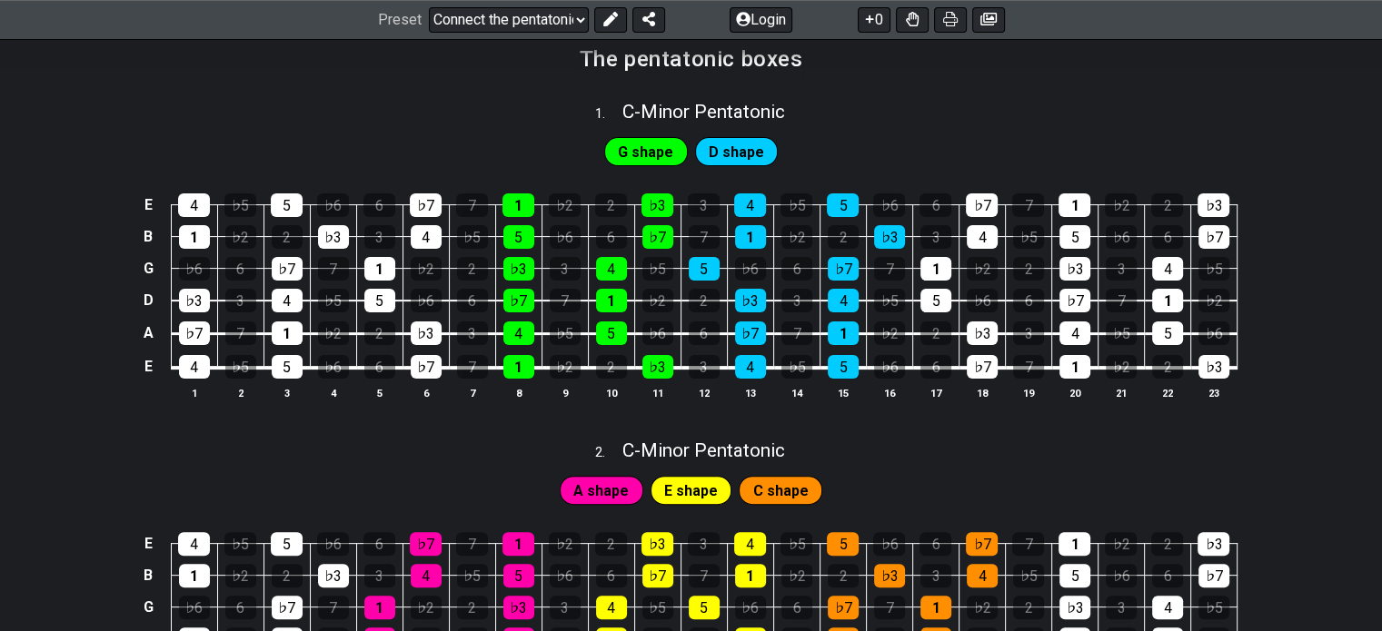
click at [596, 315] on td "5" at bounding box center [611, 318] width 46 height 34
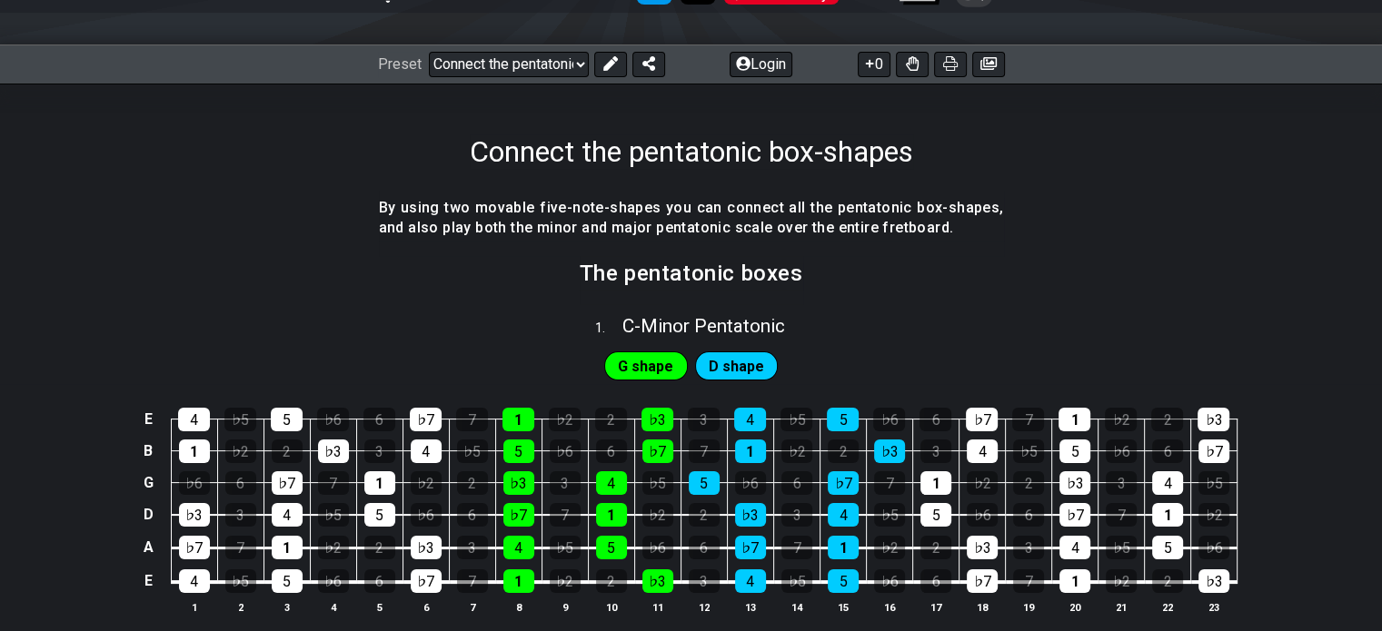
scroll to position [0, 0]
